Goal: Information Seeking & Learning: Understand process/instructions

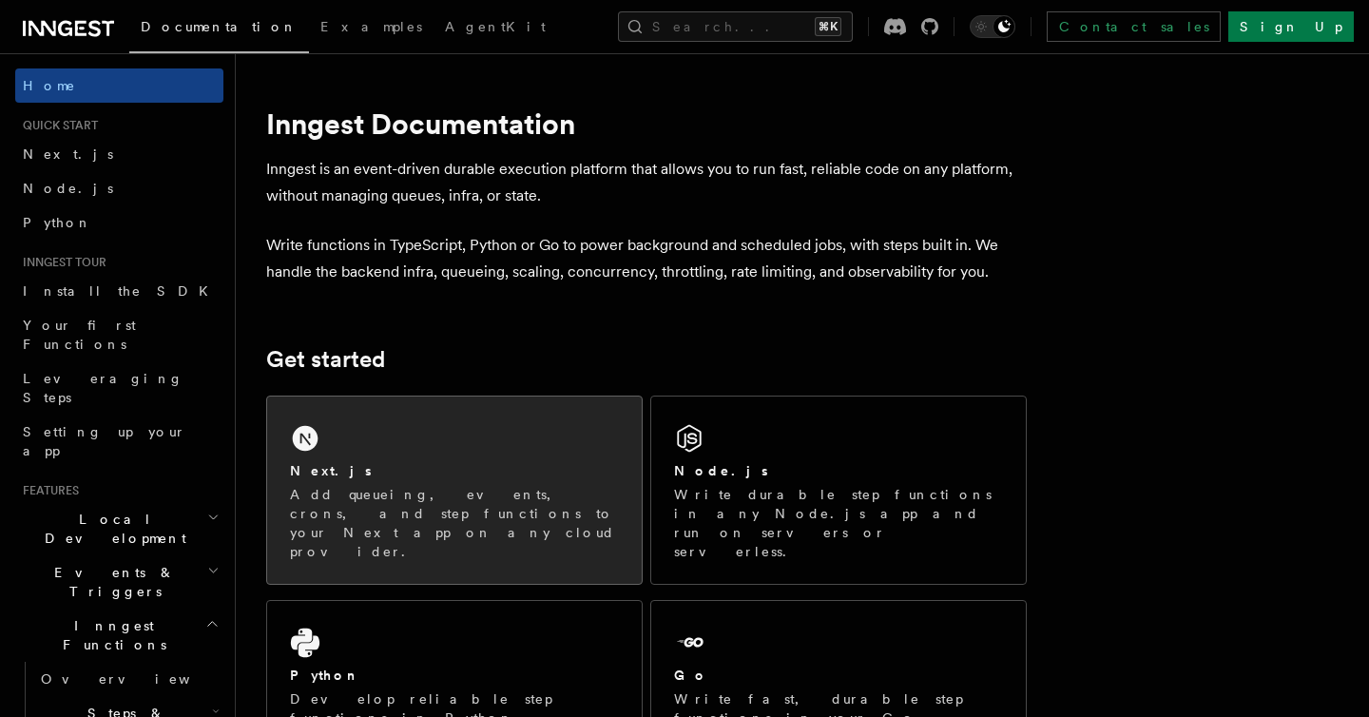
click at [530, 465] on div "Next.js" at bounding box center [454, 471] width 329 height 20
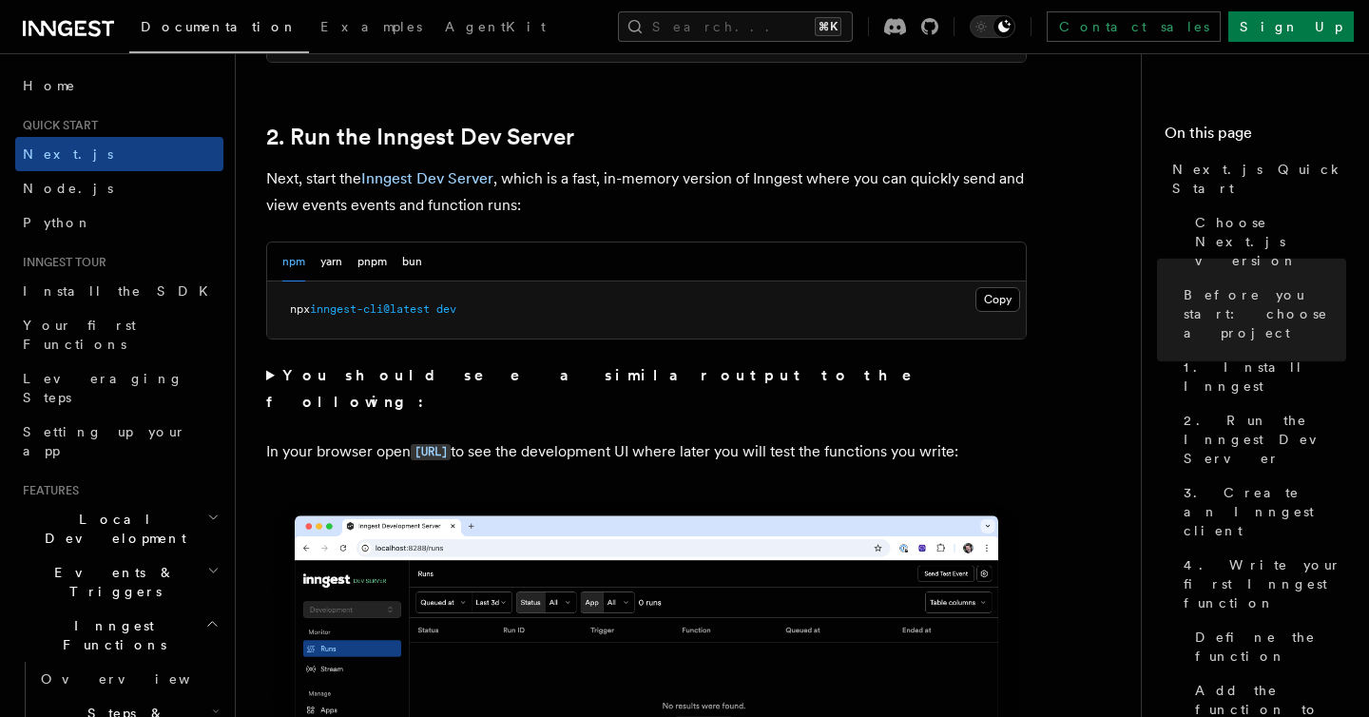
scroll to position [1310, 0]
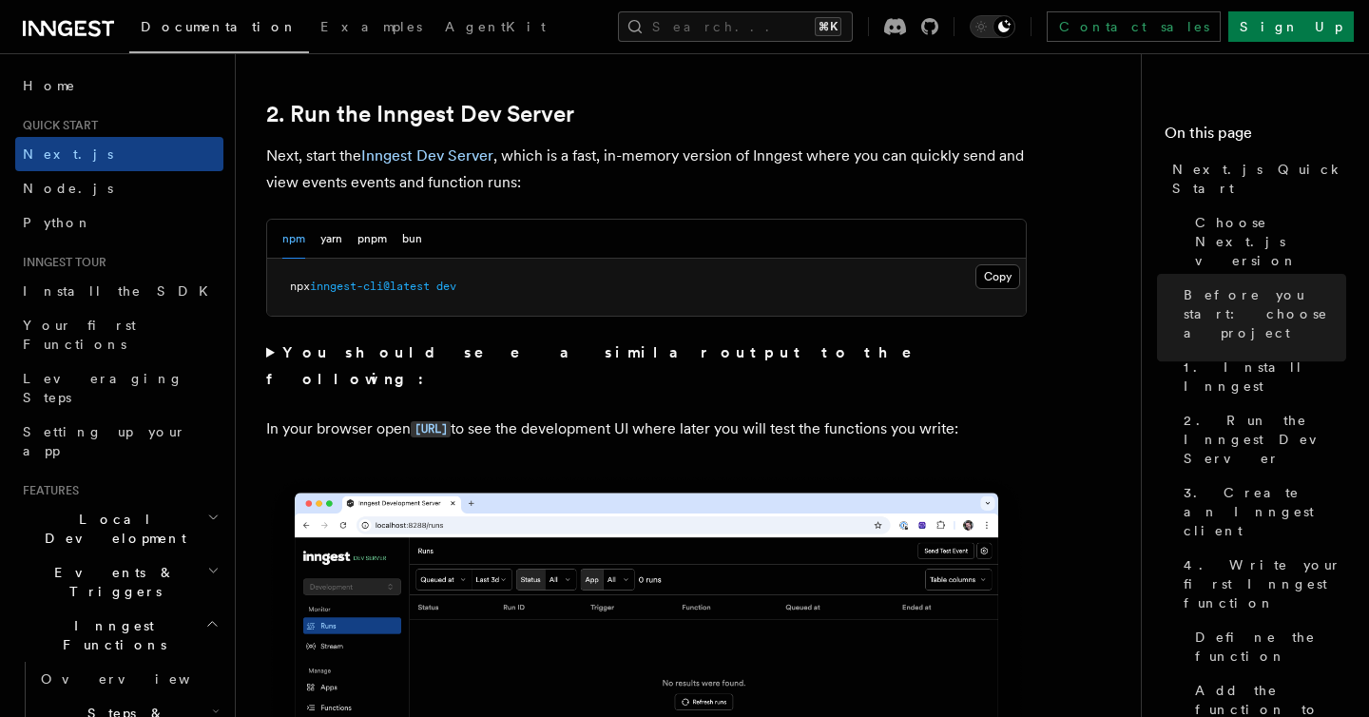
click at [268, 355] on summary "You should see a similar output to the following:" at bounding box center [646, 365] width 760 height 53
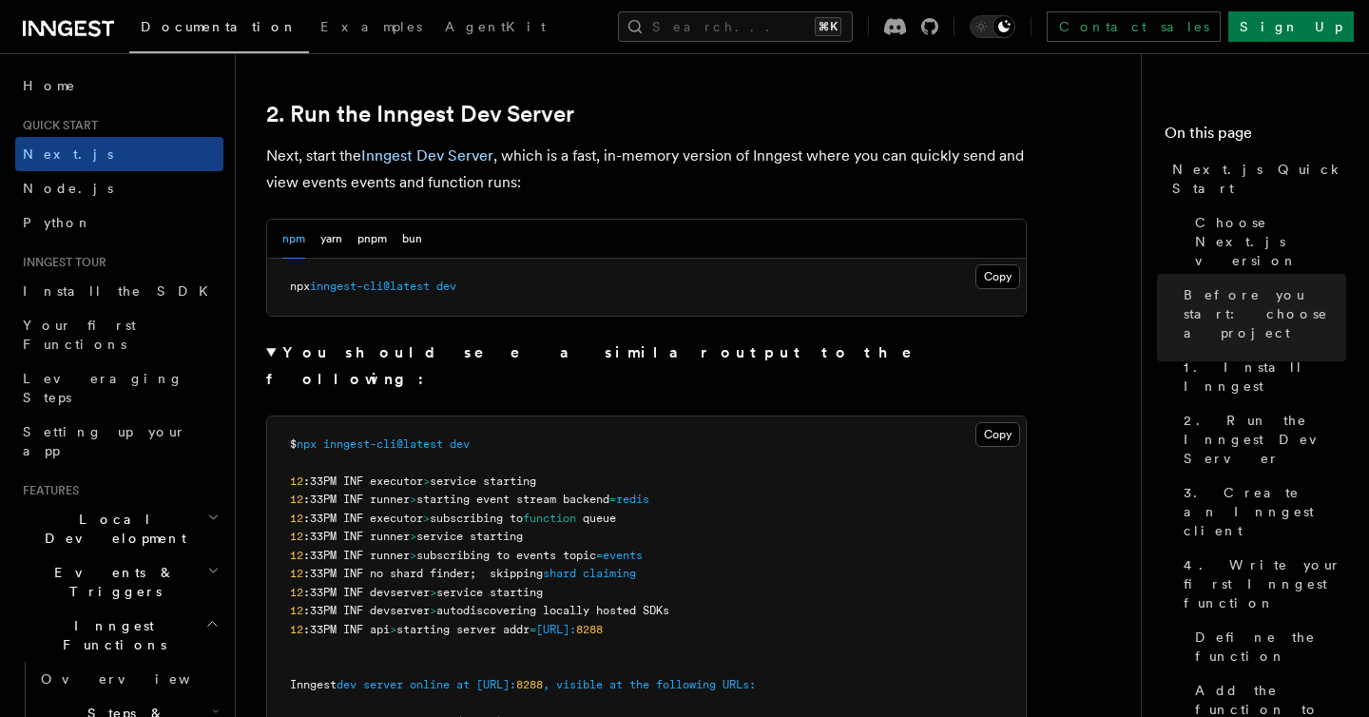
click at [268, 355] on summary "You should see a similar output to the following:" at bounding box center [646, 365] width 760 height 53
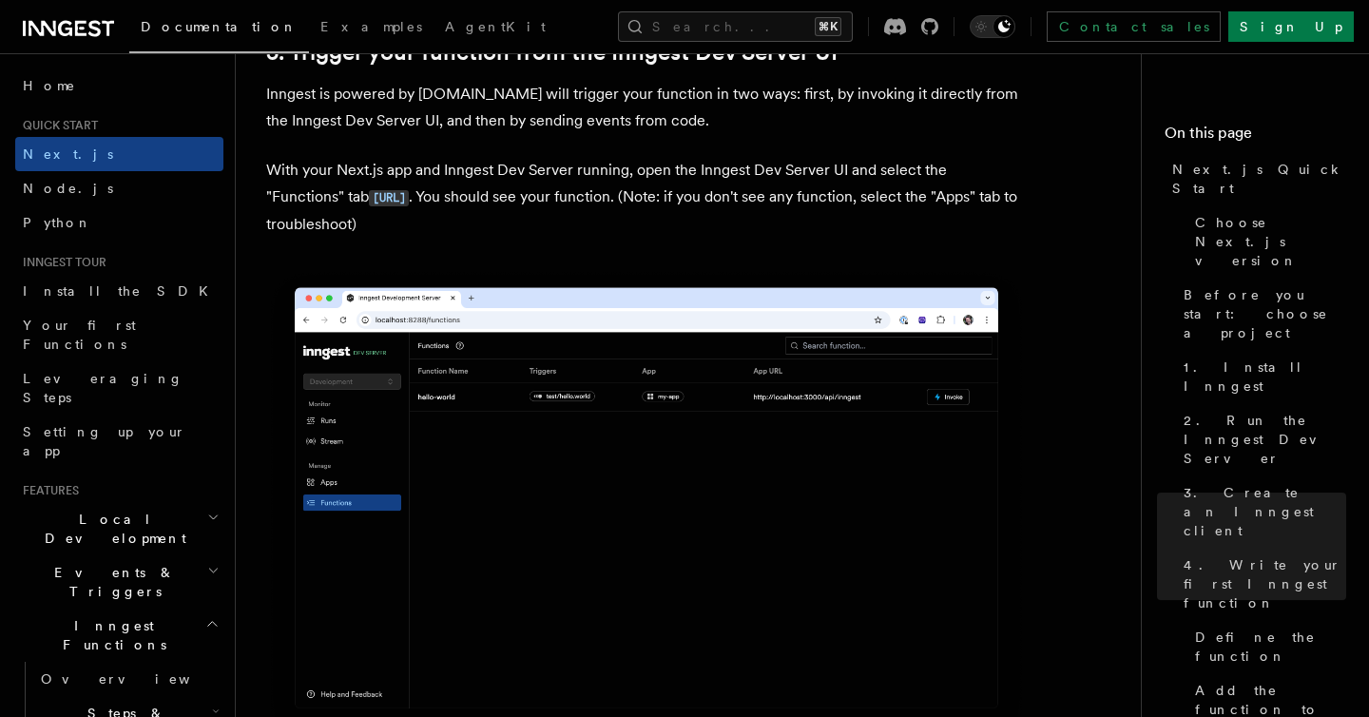
scroll to position [4489, 0]
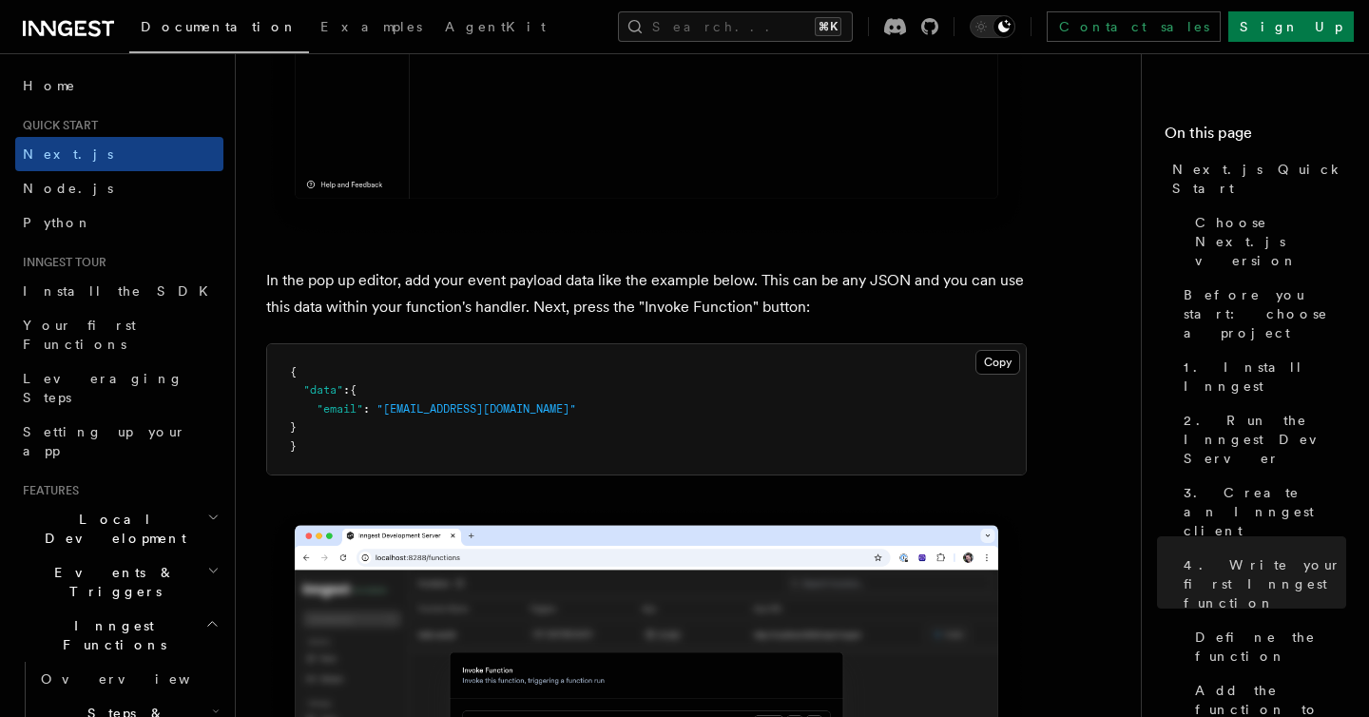
scroll to position [5516, 0]
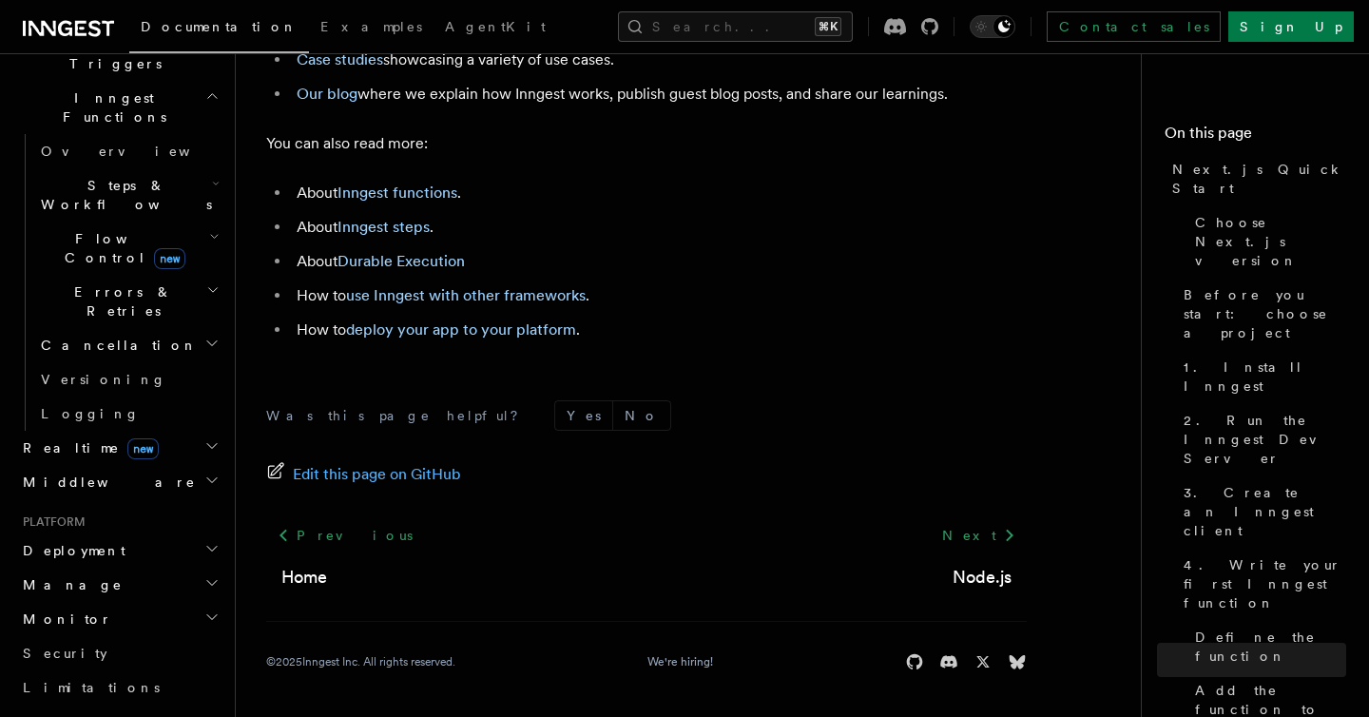
scroll to position [804, 0]
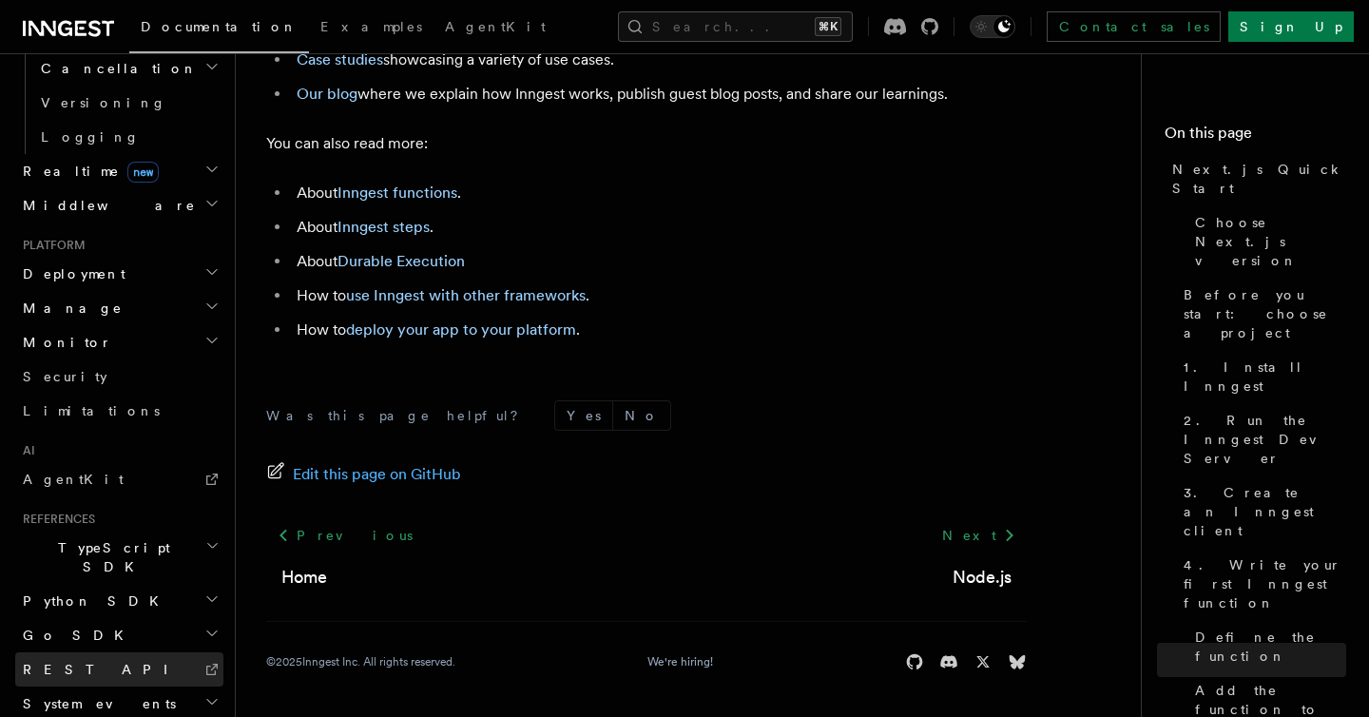
click at [205, 661] on icon at bounding box center [211, 668] width 15 height 15
